Goal: Task Accomplishment & Management: Manage account settings

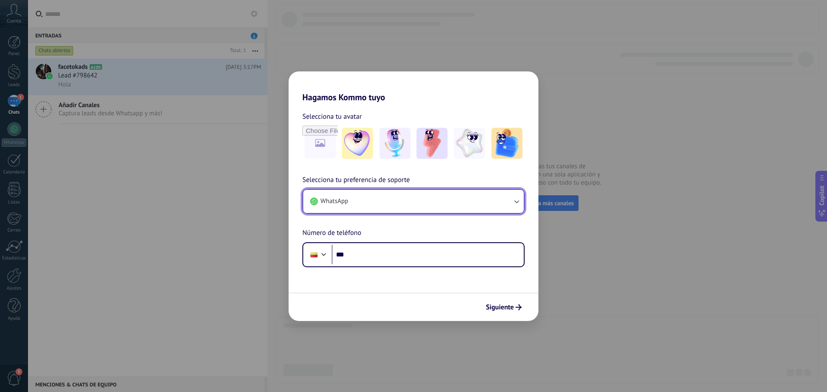
click at [503, 202] on button "WhatsApp" at bounding box center [413, 201] width 221 height 23
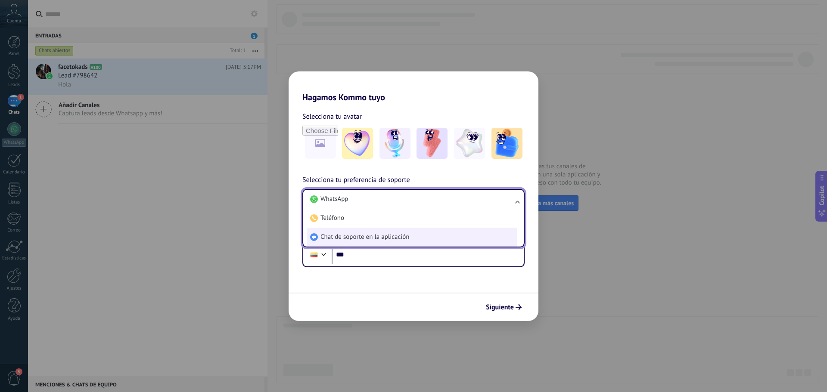
click at [331, 237] on span "Chat de soporte en la aplicación" at bounding box center [364, 237] width 89 height 9
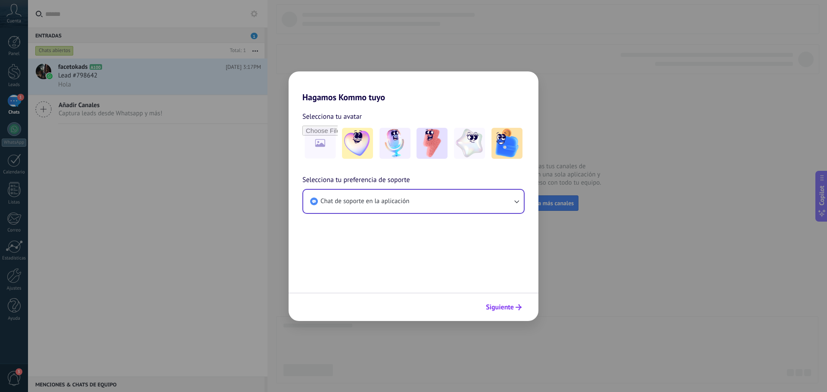
click at [503, 303] on button "Siguiente" at bounding box center [504, 307] width 44 height 15
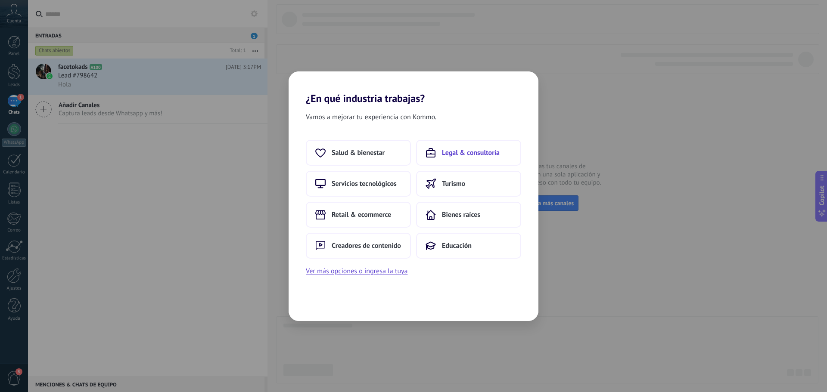
click at [437, 152] on button "Legal & consultoría" at bounding box center [468, 153] width 105 height 26
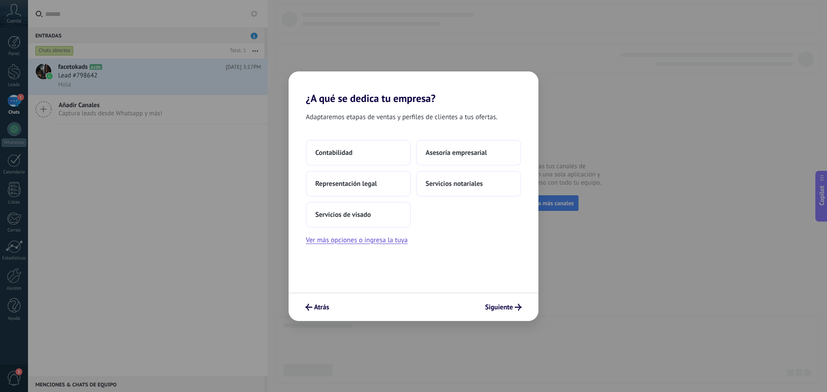
click at [437, 152] on span "Asesoría empresarial" at bounding box center [456, 153] width 61 height 9
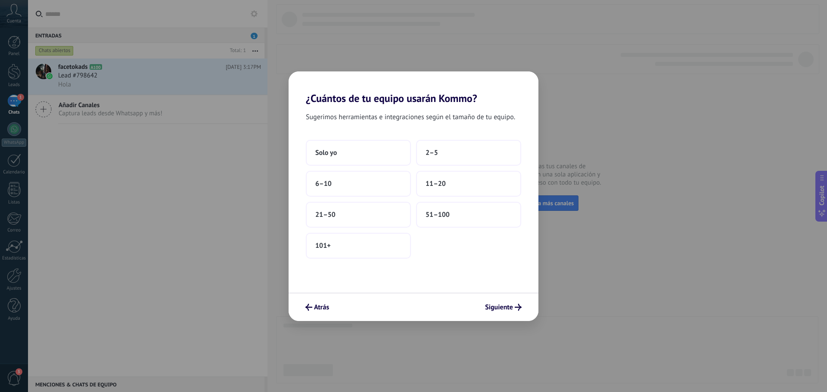
click at [437, 152] on span "2–5" at bounding box center [432, 153] width 12 height 9
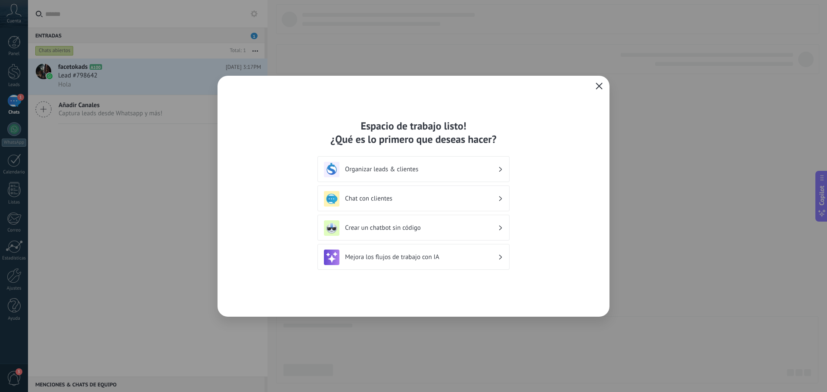
click at [602, 85] on icon "button" at bounding box center [599, 86] width 7 height 7
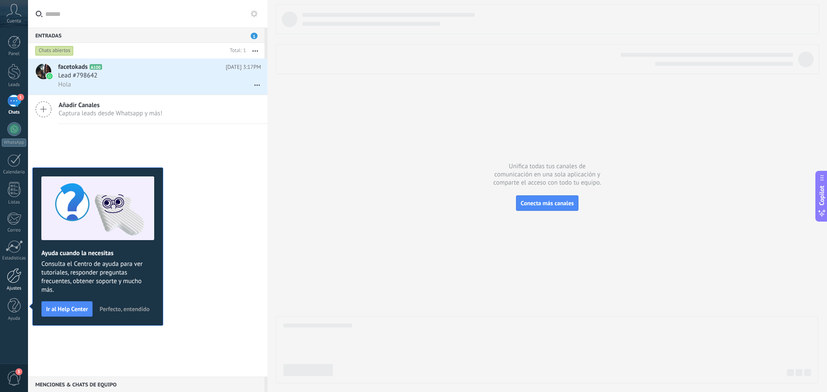
click at [13, 279] on div at bounding box center [14, 275] width 15 height 15
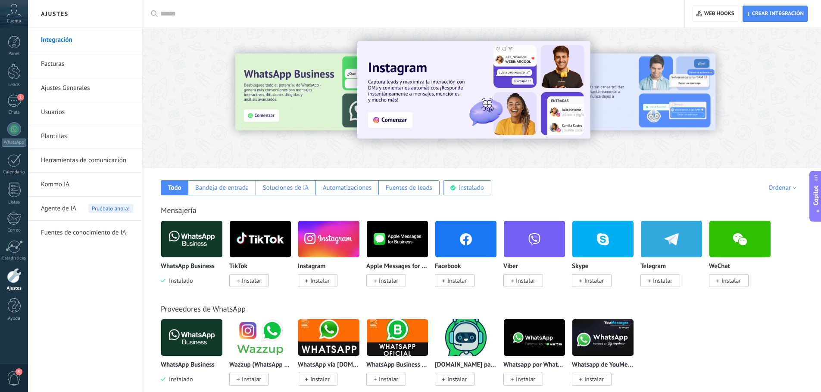
click at [184, 242] on img at bounding box center [191, 239] width 61 height 42
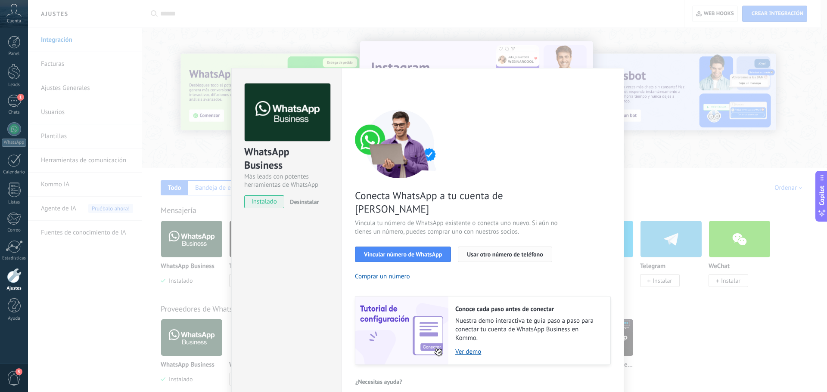
click at [512, 252] on span "Usar otro número de teléfono" at bounding box center [505, 255] width 76 height 6
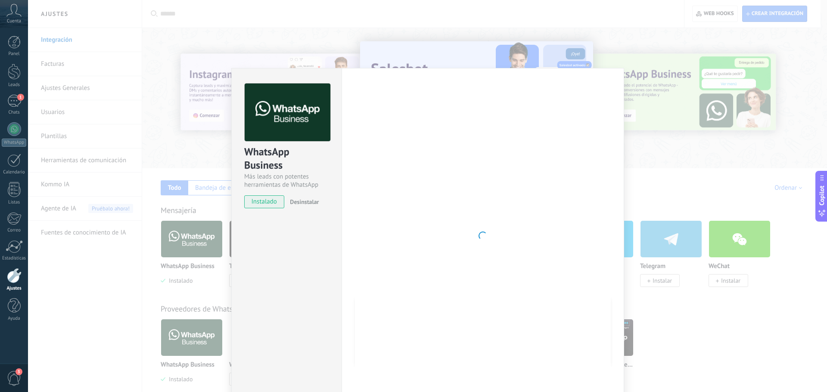
click at [16, 13] on use at bounding box center [14, 10] width 15 height 12
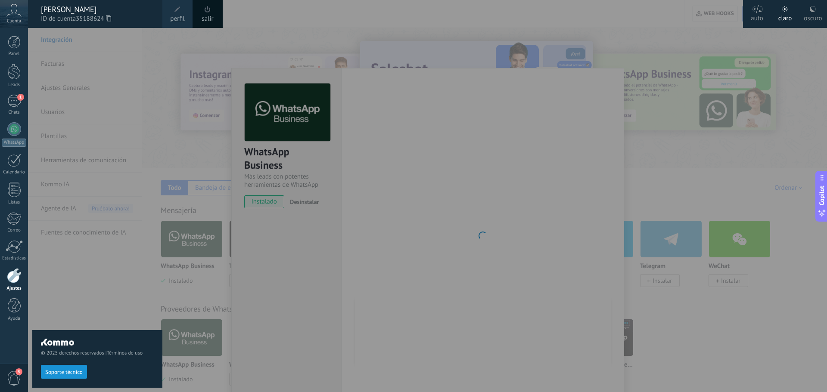
click at [176, 13] on span at bounding box center [177, 9] width 9 height 9
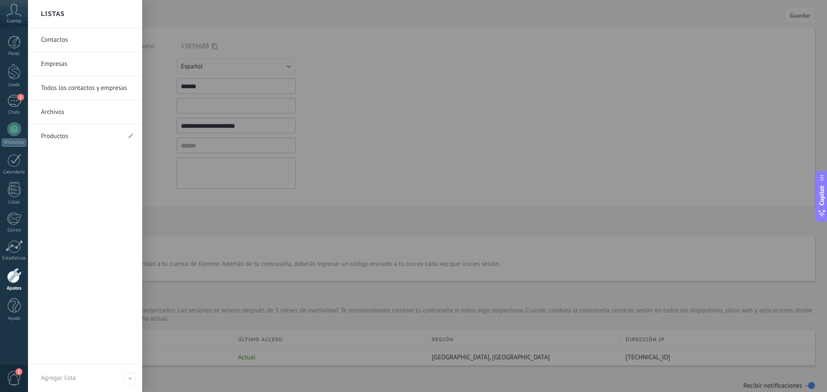
click at [15, 278] on div at bounding box center [14, 275] width 15 height 15
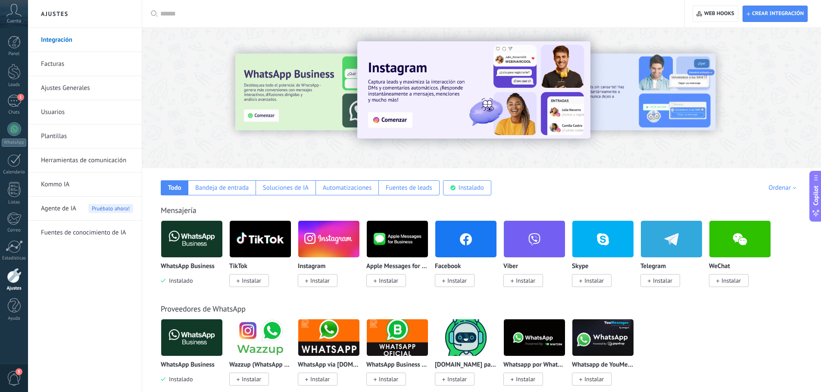
click at [196, 232] on img at bounding box center [191, 239] width 61 height 42
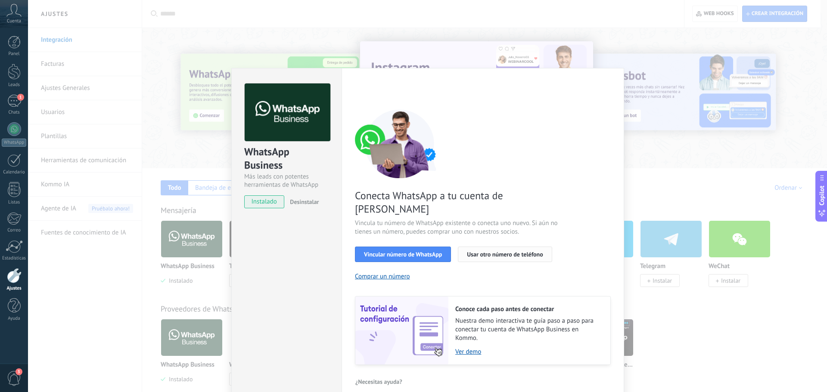
click at [500, 252] on span "Usar otro número de teléfono" at bounding box center [505, 255] width 76 height 6
click at [359, 88] on h2 "< Volver" at bounding box center [366, 91] width 22 height 8
